Goal: Task Accomplishment & Management: Manage account settings

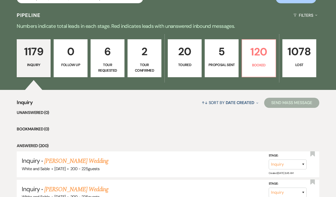
scroll to position [107, 0]
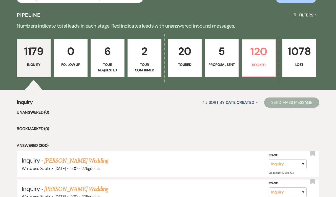
click at [183, 69] on link "20 Toured" at bounding box center [185, 58] width 34 height 38
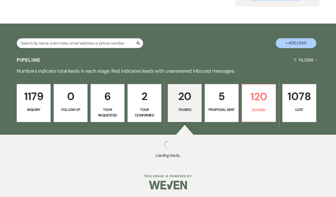
select select "5"
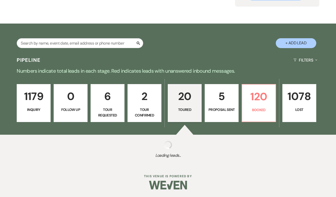
select select "5"
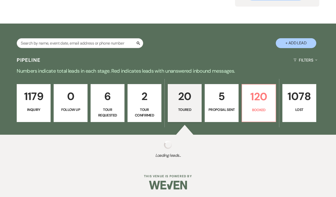
select select "5"
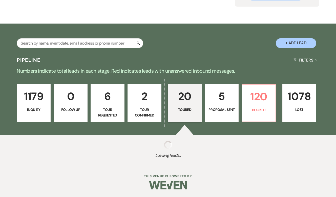
select select "5"
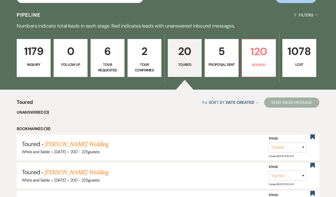
click at [111, 68] on p "Tour Requested" at bounding box center [107, 67] width 27 height 11
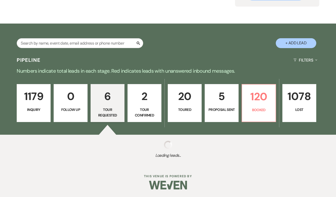
select select "2"
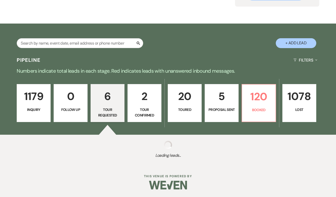
select select "2"
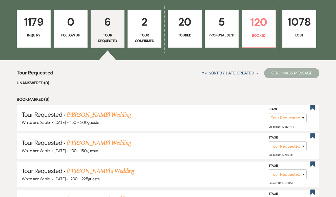
scroll to position [124, 0]
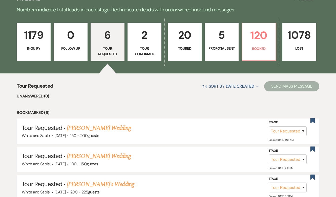
click at [188, 52] on link "20 Toured" at bounding box center [185, 42] width 34 height 38
select select "5"
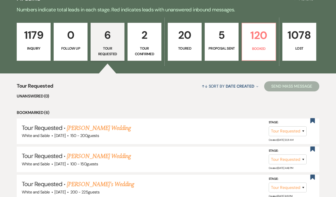
select select "5"
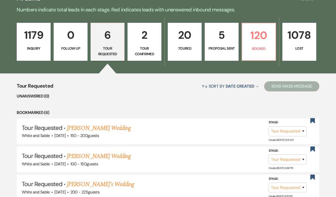
select select "5"
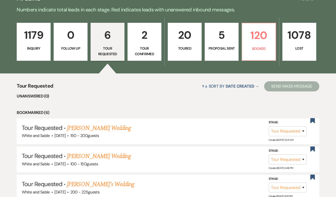
select select "5"
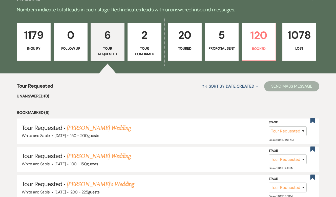
select select "5"
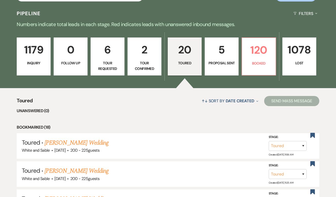
scroll to position [94, 0]
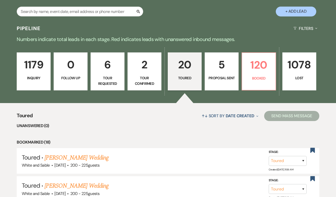
click at [230, 80] on p "Proposal Sent" at bounding box center [221, 78] width 27 height 6
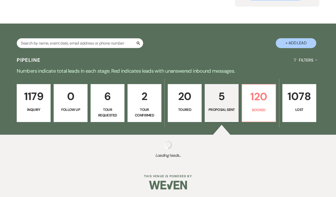
scroll to position [94, 0]
select select "6"
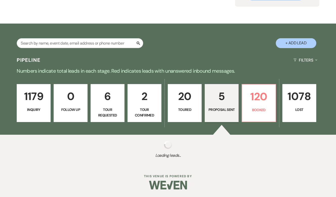
select select "6"
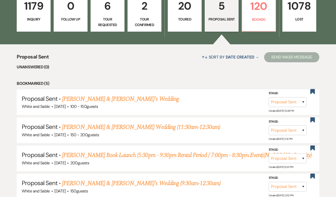
scroll to position [156, 0]
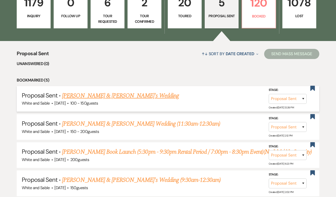
click at [142, 97] on link "[PERSON_NAME] & [PERSON_NAME]'s Wedding" at bounding box center [120, 95] width 117 height 9
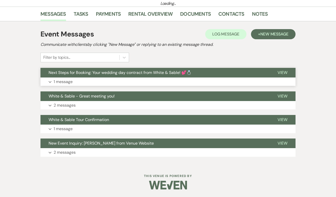
select select "6"
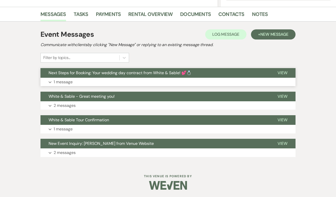
click at [148, 74] on span "Next Steps for Booking: Your wedding day contract from White & Sable! 💕💍" at bounding box center [120, 72] width 143 height 5
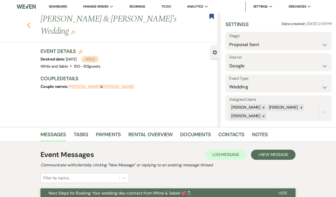
click at [28, 23] on use "button" at bounding box center [28, 26] width 3 height 6
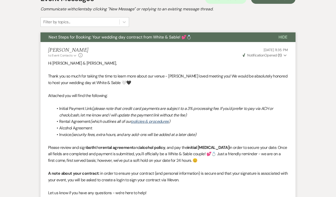
select select "6"
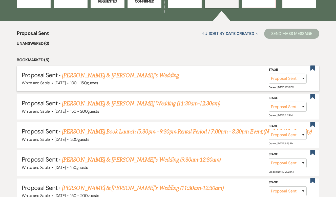
scroll to position [178, 0]
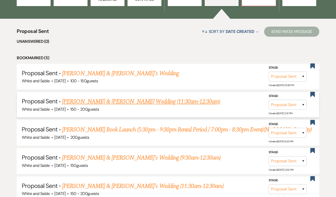
click at [111, 105] on link "[PERSON_NAME] & [PERSON_NAME] Wedding (11:30am-12:30am)" at bounding box center [141, 101] width 158 height 9
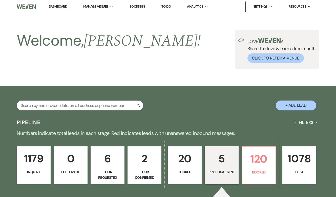
select select "6"
select select "8"
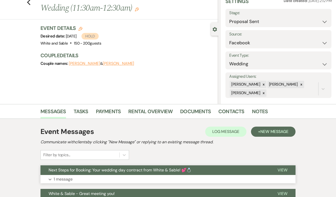
click at [107, 172] on span "Next Steps for Booking: Your wedding day contract from White & Sable! 💕💍" at bounding box center [120, 169] width 143 height 5
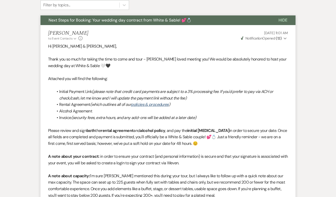
scroll to position [117, 0]
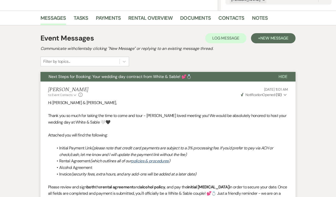
click at [105, 79] on span "Next Steps for Booking: Your wedding day contract from White & Sable! 💕💍" at bounding box center [120, 76] width 143 height 5
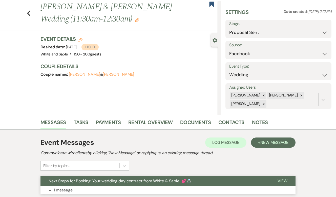
scroll to position [0, 0]
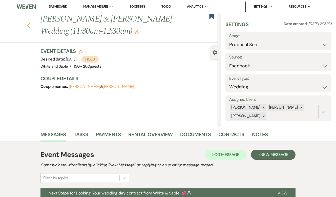
click at [27, 24] on icon "Previous" at bounding box center [29, 25] width 4 height 6
select select "6"
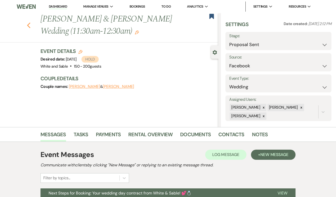
select select "6"
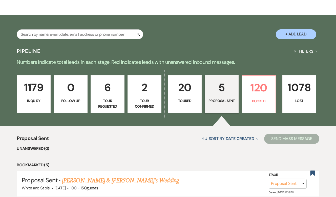
scroll to position [68, 0]
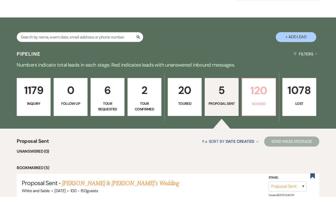
click at [252, 89] on p "120" at bounding box center [258, 90] width 27 height 17
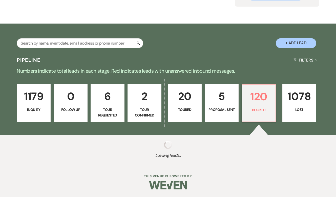
scroll to position [62, 0]
click at [252, 89] on p "120" at bounding box center [258, 96] width 27 height 17
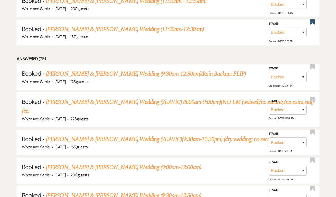
scroll to position [336, 0]
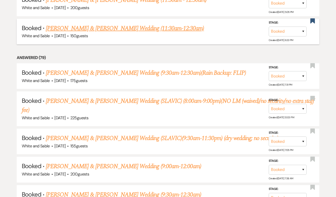
click at [116, 26] on link "[PERSON_NAME] & [PERSON_NAME] Wedding (11:30am-12:30am)" at bounding box center [125, 28] width 158 height 9
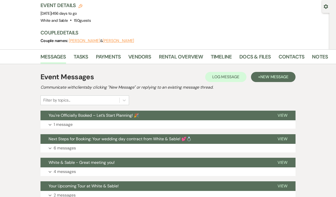
scroll to position [34, 0]
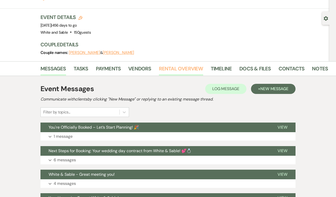
click at [182, 65] on link "Rental Overview" at bounding box center [181, 70] width 44 height 11
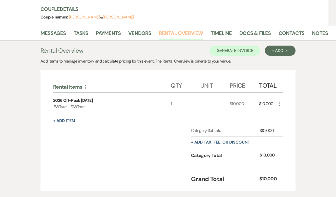
scroll to position [69, 0]
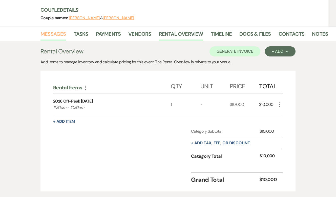
click at [65, 30] on link "Messages" at bounding box center [54, 35] width 26 height 11
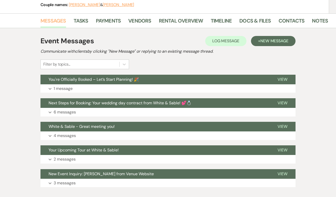
scroll to position [100, 0]
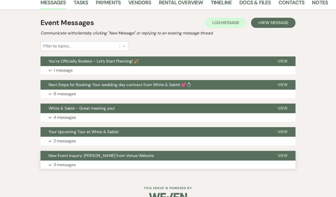
click at [95, 161] on button "Expand 3 messages" at bounding box center [168, 165] width 255 height 9
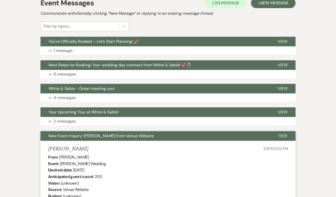
scroll to position [0, 0]
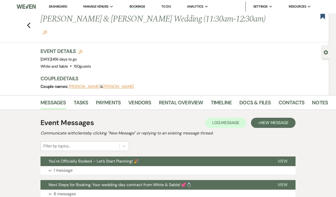
click at [57, 7] on link "Dashboard" at bounding box center [58, 6] width 18 height 4
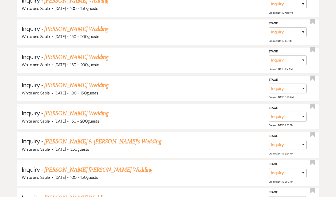
scroll to position [1931, 0]
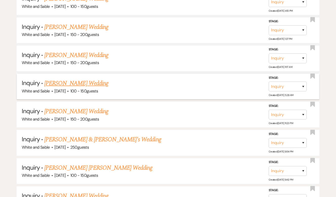
click at [80, 79] on link "[PERSON_NAME] Wedding" at bounding box center [76, 83] width 64 height 9
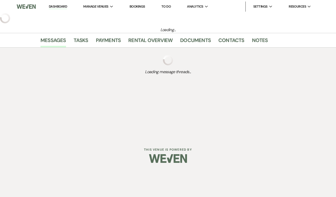
select select "5"
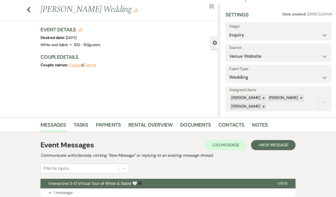
scroll to position [6, 0]
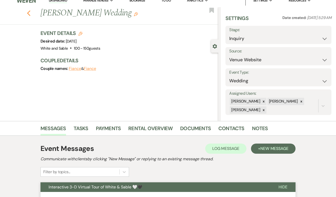
click at [30, 11] on use "button" at bounding box center [28, 13] width 3 height 6
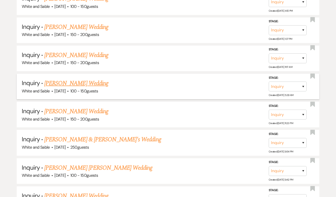
scroll to position [1959, 0]
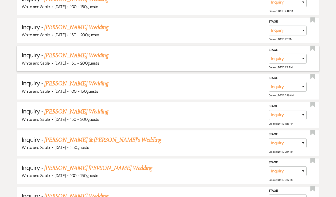
click at [74, 51] on link "[PERSON_NAME] Wedding" at bounding box center [76, 55] width 64 height 9
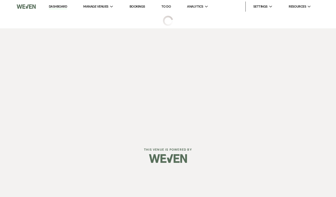
select select "5"
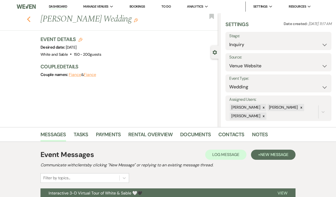
click at [29, 15] on button "Previous" at bounding box center [29, 18] width 4 height 7
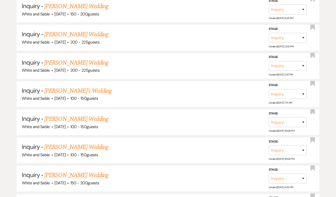
scroll to position [1755, 0]
click at [87, 115] on link "[PERSON_NAME] Wedding" at bounding box center [76, 119] width 64 height 9
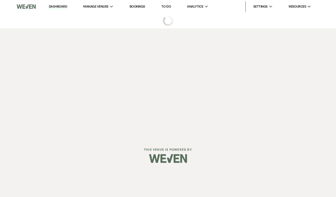
select select "5"
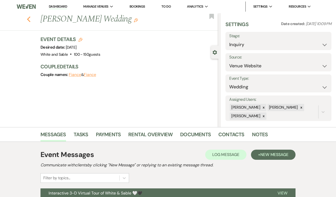
click at [28, 19] on icon "Previous" at bounding box center [29, 19] width 4 height 6
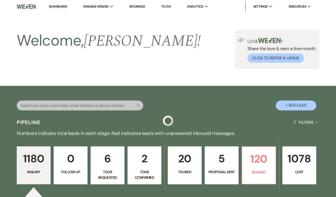
scroll to position [1755, 0]
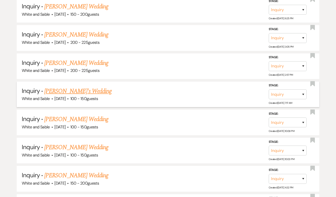
click at [71, 87] on link "[PERSON_NAME]'s Wedding" at bounding box center [77, 91] width 67 height 9
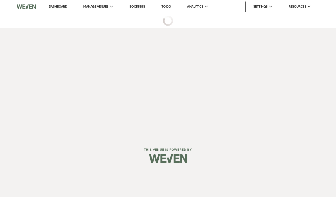
select select "5"
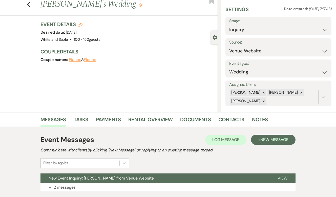
scroll to position [34, 0]
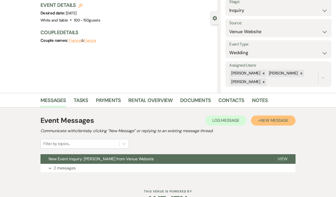
click at [268, 123] on span "New Message" at bounding box center [275, 120] width 28 height 5
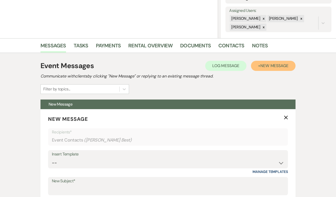
scroll to position [98, 0]
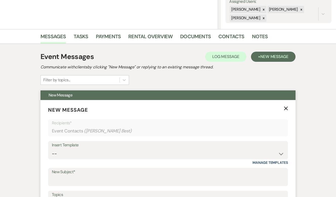
click at [168, 147] on div "Insert Template" at bounding box center [168, 145] width 233 height 7
click at [167, 155] on select "-- Inquiry Response (Venue Guide) Schedule - Venue Tour Appt Confirmation Sched…" at bounding box center [168, 154] width 233 height 10
select select "5948"
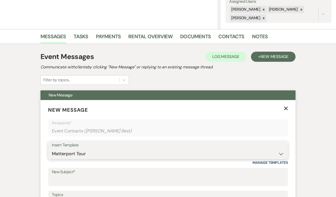
type input "Interactive 3-D Virtual Tour of White & Sable 🤍🖤"
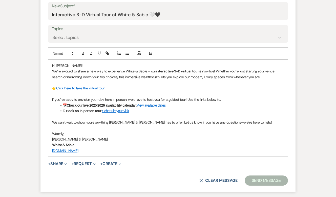
scroll to position [265, 0]
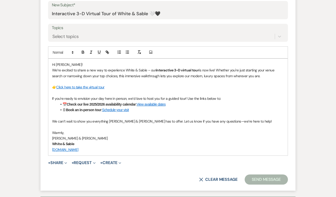
click at [269, 177] on button "Send Message" at bounding box center [266, 180] width 43 height 10
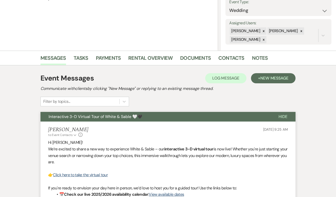
scroll to position [0, 0]
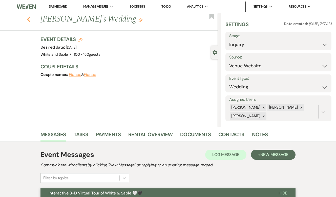
click at [28, 18] on icon "Previous" at bounding box center [29, 19] width 4 height 6
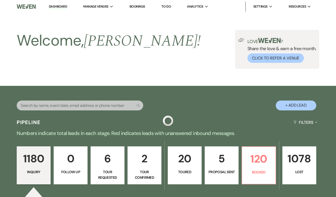
scroll to position [1755, 0]
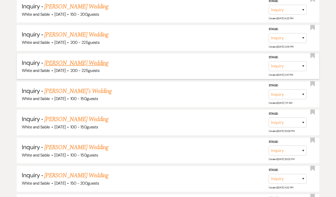
click at [63, 59] on link "[PERSON_NAME] Wedding" at bounding box center [76, 63] width 64 height 9
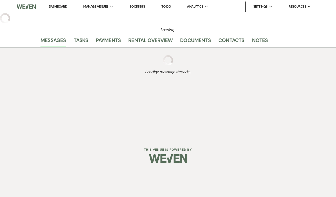
select select "5"
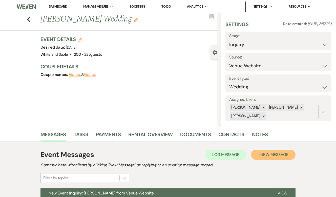
click at [262, 151] on button "+ New Message" at bounding box center [273, 155] width 45 height 10
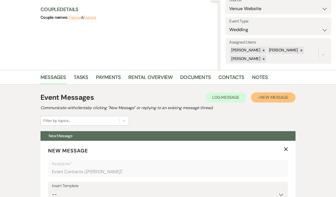
scroll to position [101, 0]
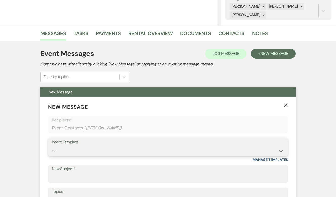
click at [146, 148] on select "-- Inquiry Response (Venue Guide) Schedule - Venue Tour Appt Confirmation Sched…" at bounding box center [168, 151] width 233 height 10
select select "5948"
type input "Interactive 3-D Virtual Tour of White & Sable 🤍🖤"
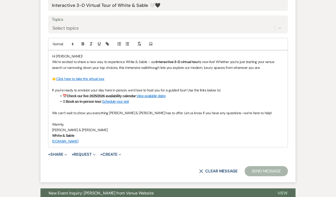
click at [276, 172] on button "Send Message" at bounding box center [266, 171] width 43 height 10
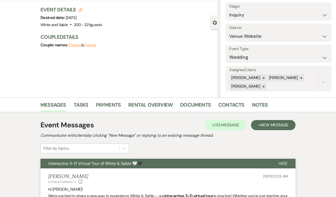
scroll to position [0, 0]
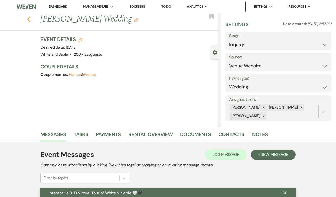
click at [29, 20] on use "button" at bounding box center [28, 19] width 3 height 6
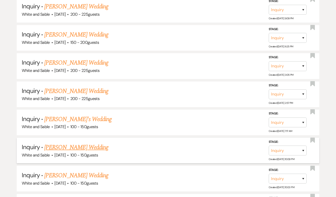
scroll to position [1714, 0]
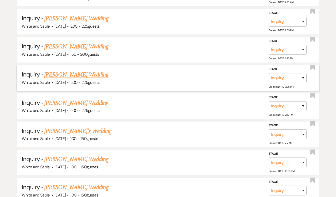
click at [74, 70] on link "[PERSON_NAME] Wedding" at bounding box center [76, 74] width 64 height 9
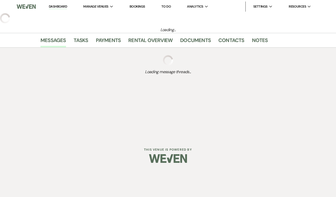
select select "5"
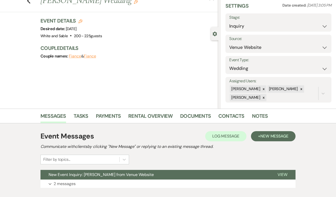
scroll to position [50, 0]
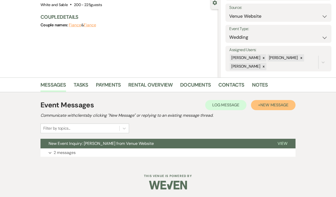
click at [259, 109] on button "+ New Message" at bounding box center [273, 105] width 45 height 10
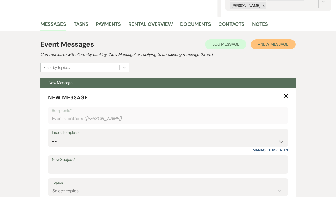
scroll to position [148, 0]
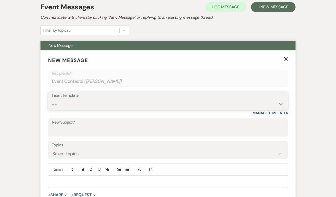
click at [113, 108] on select "-- Inquiry Response (Venue Guide) Schedule - Venue Tour Appt Confirmation Sched…" at bounding box center [168, 104] width 233 height 10
select select "5948"
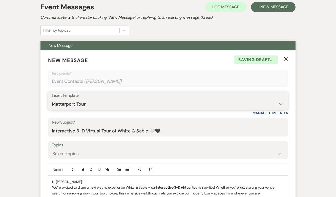
type input "Interactive 3-D Virtual Tour of White & Sable 🤍🖤"
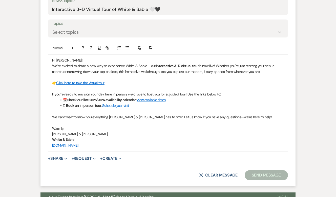
click at [272, 176] on button "Send Message" at bounding box center [266, 175] width 43 height 10
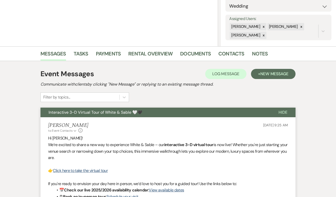
scroll to position [0, 0]
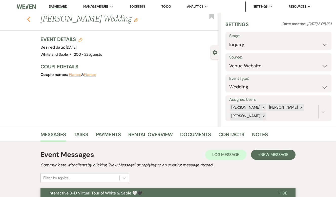
click at [29, 21] on use "button" at bounding box center [28, 19] width 3 height 6
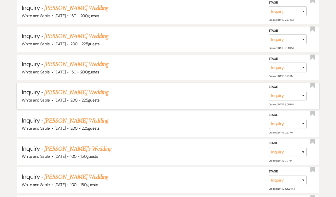
scroll to position [1684, 0]
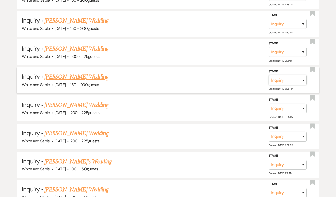
click at [274, 75] on select "Inquiry Follow Up Tour Requested Tour Confirmed Toured Proposal Sent Booked Lost" at bounding box center [288, 80] width 38 height 10
select select "8"
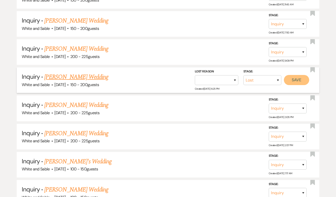
click at [302, 75] on button "Save" at bounding box center [296, 80] width 25 height 10
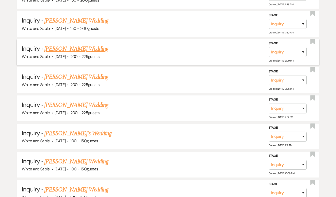
click at [85, 44] on link "[PERSON_NAME] Wedding" at bounding box center [76, 48] width 64 height 9
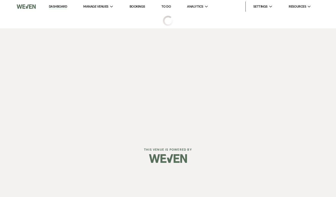
select select "5"
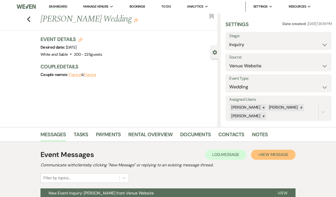
click at [260, 160] on button "+ New Message" at bounding box center [273, 155] width 45 height 10
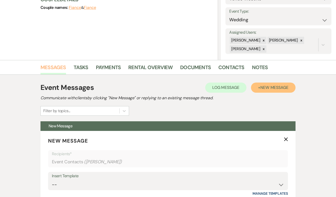
scroll to position [79, 0]
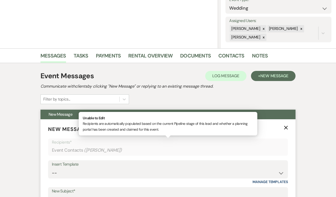
click at [78, 153] on div "Event Contacts ( [PERSON_NAME] )" at bounding box center [168, 150] width 233 height 10
click at [78, 168] on select "-- Inquiry Response (Venue Guide) Schedule - Venue Tour Appt Confirmation Sched…" at bounding box center [168, 173] width 233 height 10
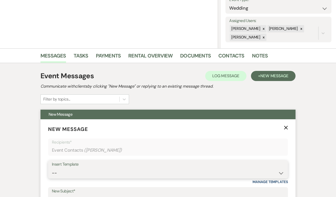
select select "5948"
type input "Interactive 3-D Virtual Tour of White & Sable 🤍🖤"
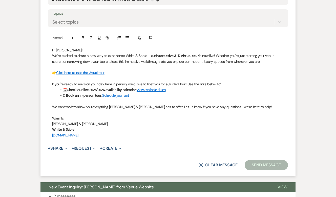
click at [261, 161] on button "Send Message" at bounding box center [266, 165] width 43 height 10
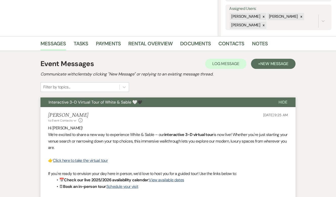
scroll to position [0, 0]
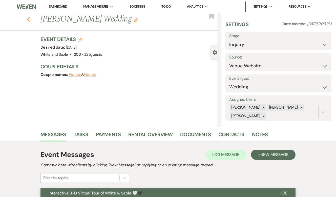
click at [28, 18] on use "button" at bounding box center [28, 19] width 3 height 6
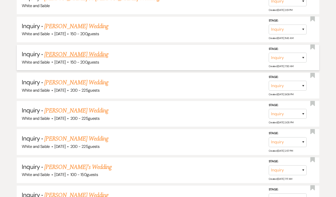
scroll to position [1646, 0]
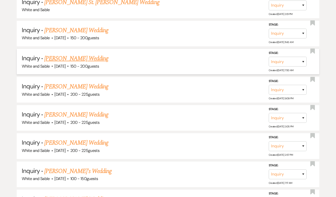
click at [78, 54] on link "[PERSON_NAME] Wedding" at bounding box center [76, 58] width 64 height 9
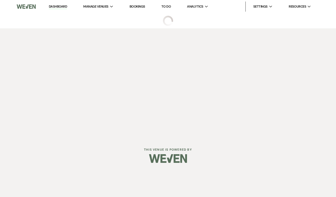
select select "5"
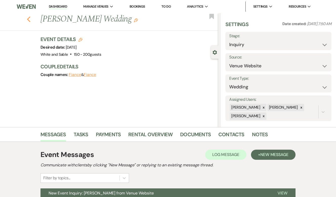
click at [30, 18] on icon "Previous" at bounding box center [29, 19] width 4 height 6
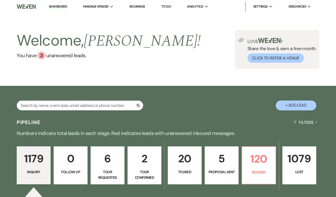
click at [177, 165] on p "20" at bounding box center [184, 158] width 27 height 17
select select "5"
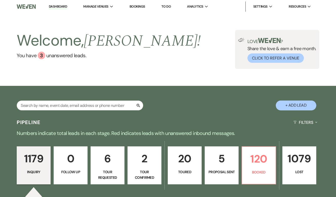
select select "5"
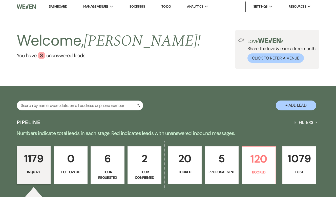
select select "5"
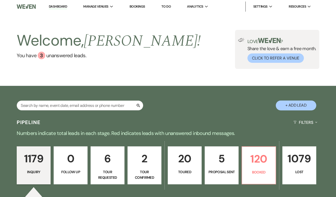
select select "5"
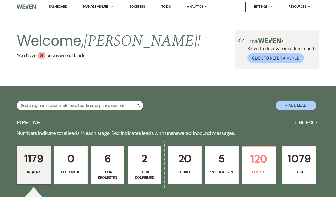
select select "5"
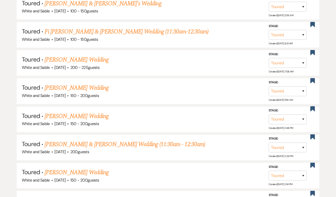
scroll to position [417, 0]
click at [83, 84] on link "[PERSON_NAME] Wedding" at bounding box center [77, 87] width 64 height 9
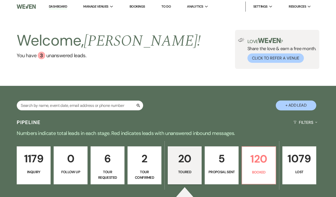
select select "5"
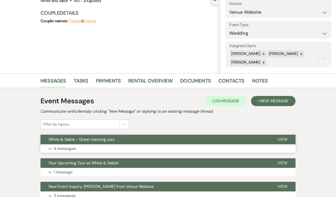
click at [103, 145] on button "Expand 4 messages" at bounding box center [168, 148] width 255 height 9
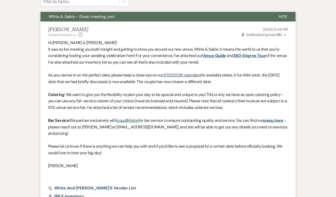
scroll to position [19, 0]
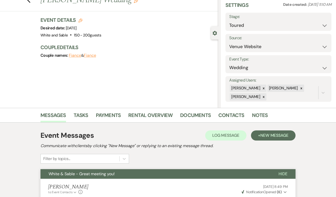
click at [156, 175] on button "White & Sable - Great meeting you!" at bounding box center [156, 174] width 230 height 10
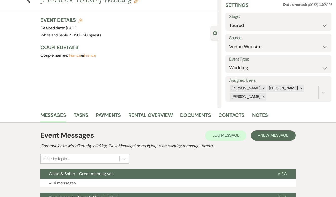
scroll to position [0, 0]
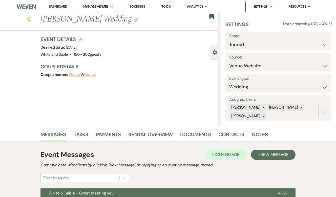
click at [29, 19] on icon "Previous" at bounding box center [29, 19] width 4 height 6
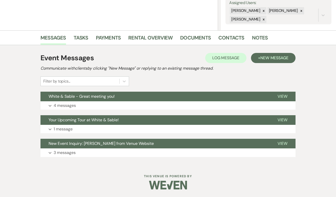
select select "5"
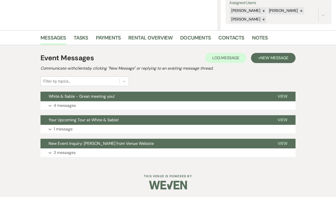
select select "5"
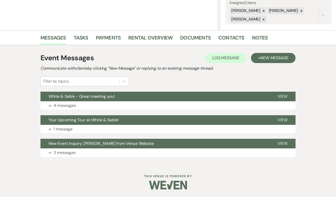
select select "5"
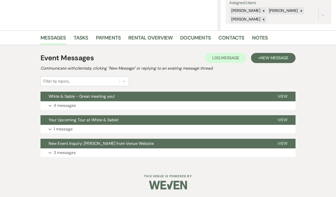
select select "5"
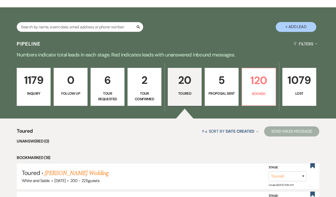
scroll to position [21, 0]
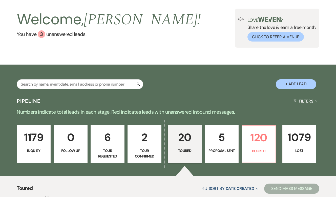
click at [225, 149] on p "Proposal Sent" at bounding box center [221, 151] width 27 height 6
select select "6"
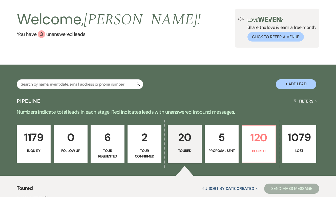
select select "6"
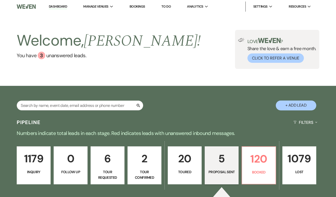
click at [40, 158] on p "1179" at bounding box center [33, 158] width 27 height 17
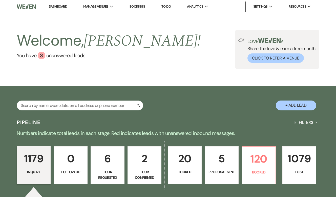
click at [153, 170] on p "Tour Confirmed" at bounding box center [144, 174] width 27 height 11
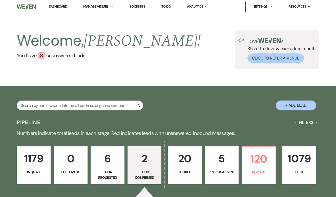
select select "4"
click at [183, 166] on p "20" at bounding box center [184, 158] width 27 height 17
select select "5"
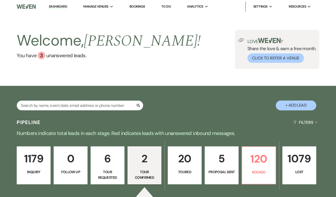
select select "5"
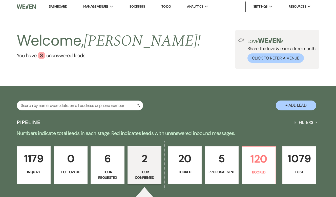
select select "5"
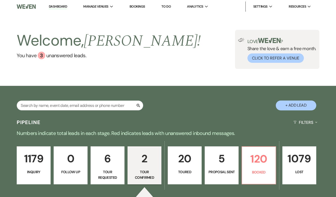
select select "5"
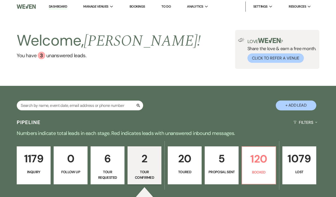
select select "5"
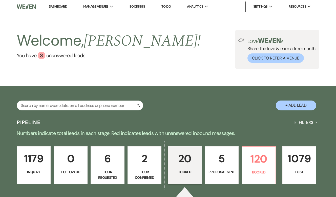
click at [226, 165] on p "5" at bounding box center [221, 158] width 27 height 17
select select "6"
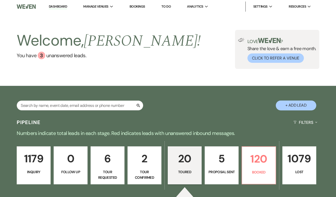
select select "6"
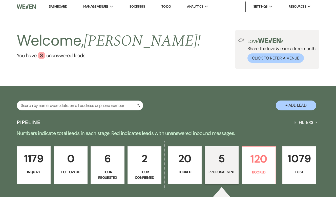
click at [193, 165] on p "20" at bounding box center [184, 158] width 27 height 17
select select "5"
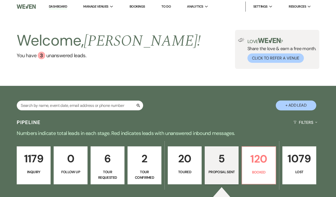
select select "5"
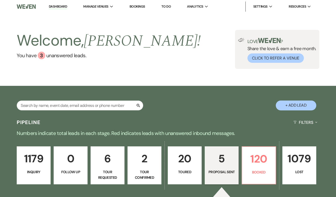
select select "5"
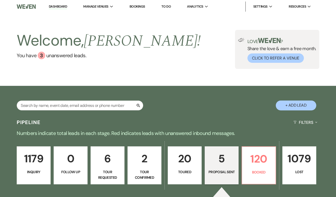
select select "5"
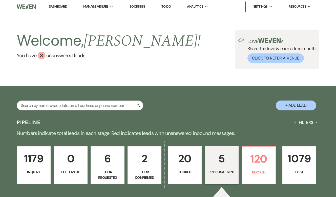
select select "5"
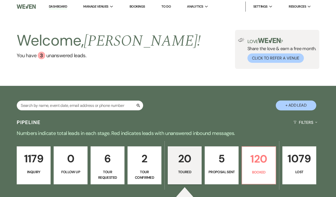
click at [216, 169] on p "Proposal Sent" at bounding box center [221, 172] width 27 height 6
select select "6"
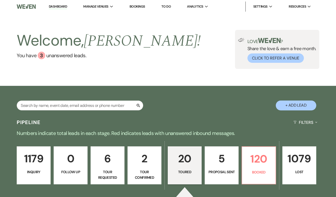
select select "6"
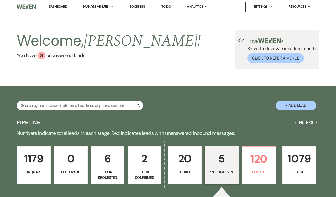
click at [194, 164] on p "20" at bounding box center [184, 158] width 27 height 17
select select "5"
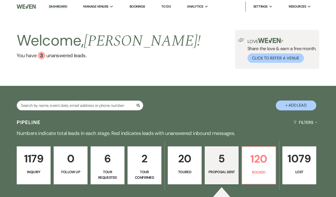
select select "5"
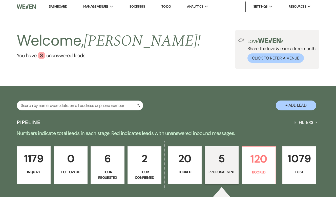
select select "5"
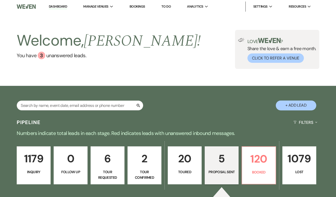
select select "5"
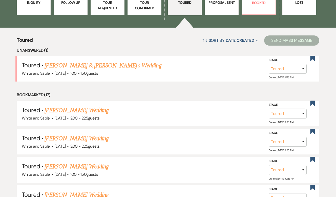
scroll to position [172, 0]
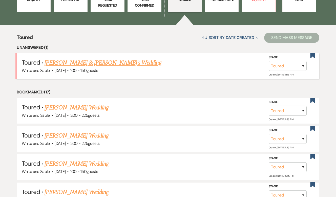
click at [105, 67] on link "[PERSON_NAME] & [PERSON_NAME]'s Wedding" at bounding box center [103, 62] width 117 height 9
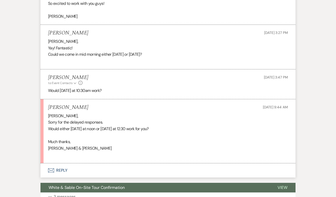
scroll to position [702, 0]
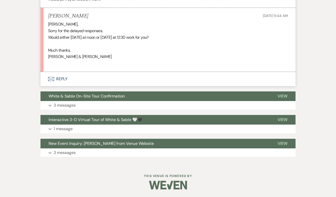
click at [67, 82] on button "Envelope Reply" at bounding box center [168, 79] width 255 height 14
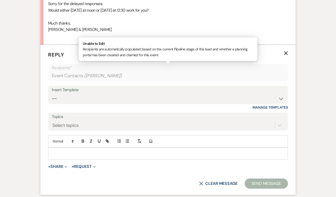
scroll to position [751, 0]
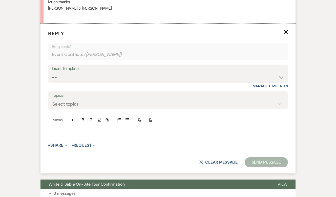
click at [72, 135] on p at bounding box center [168, 132] width 232 height 6
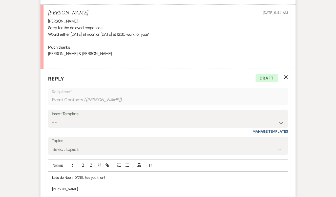
scroll to position [689, 0]
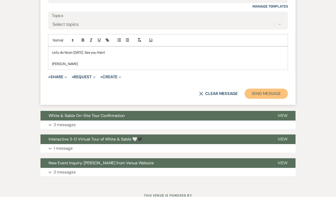
click at [261, 94] on button "Send Message" at bounding box center [266, 94] width 43 height 10
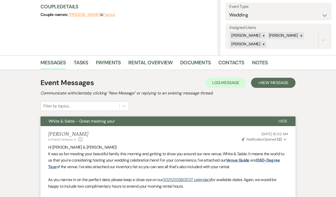
scroll to position [0, 0]
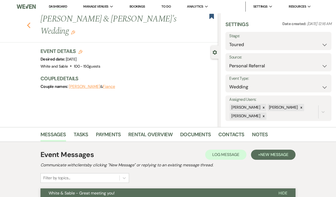
click at [28, 23] on use "button" at bounding box center [28, 26] width 3 height 6
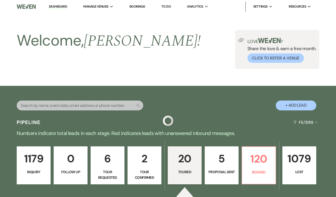
scroll to position [172, 0]
